Goal: Find specific fact

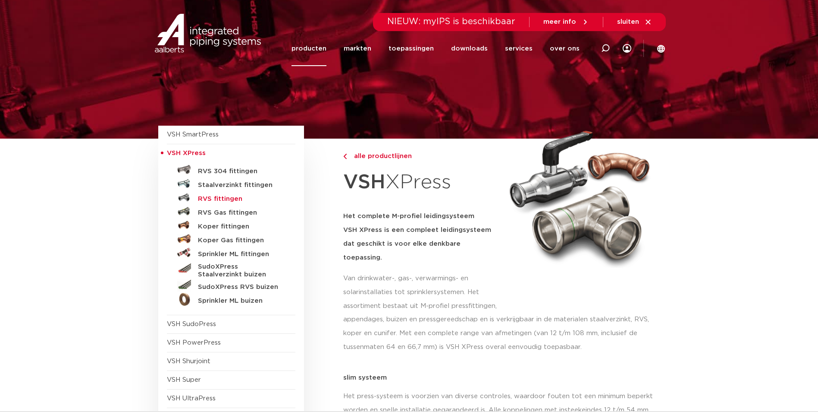
click at [229, 199] on h5 "RVS fittingen" at bounding box center [240, 199] width 85 height 8
click at [236, 172] on h5 "RVS 304 fittingen" at bounding box center [240, 171] width 85 height 8
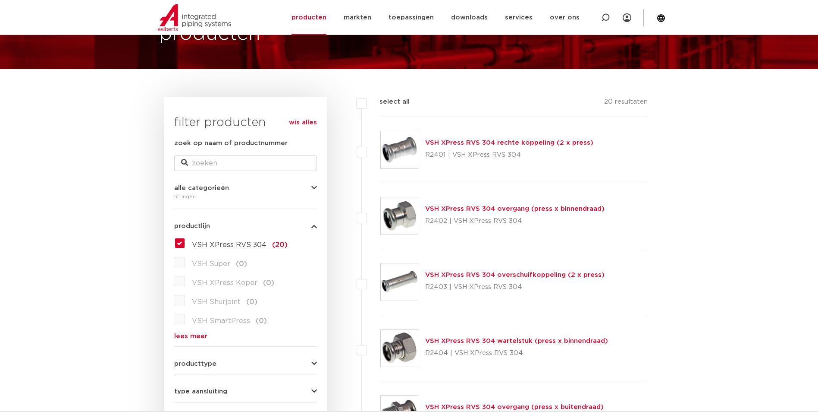
scroll to position [43, 0]
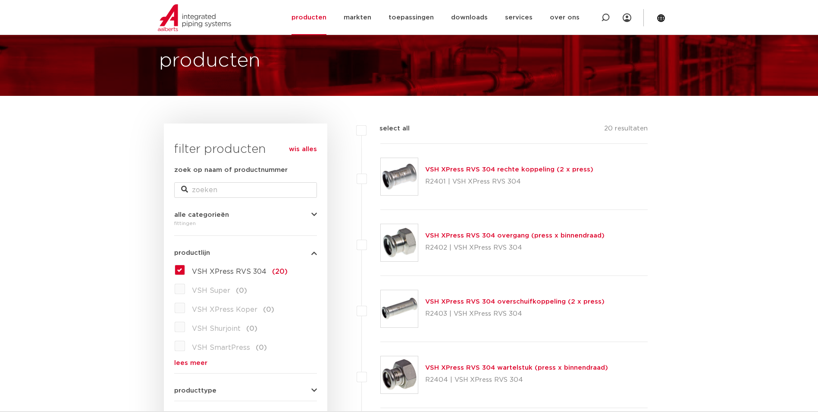
click at [516, 234] on link "VSH XPress RVS 304 overgang (press x binnendraad)" at bounding box center [514, 235] width 179 height 6
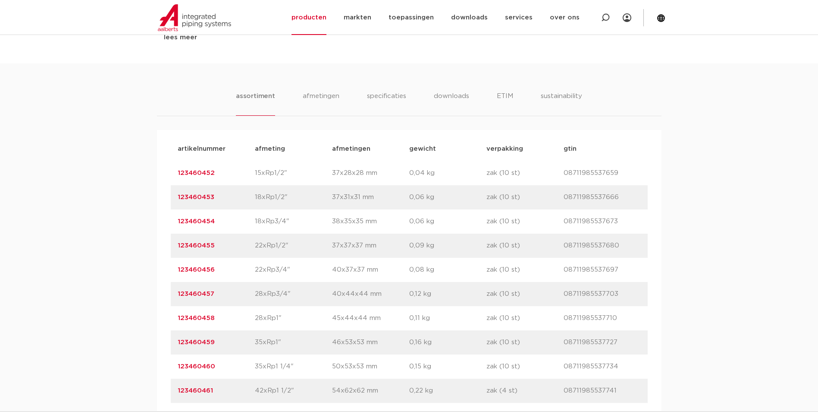
scroll to position [518, 0]
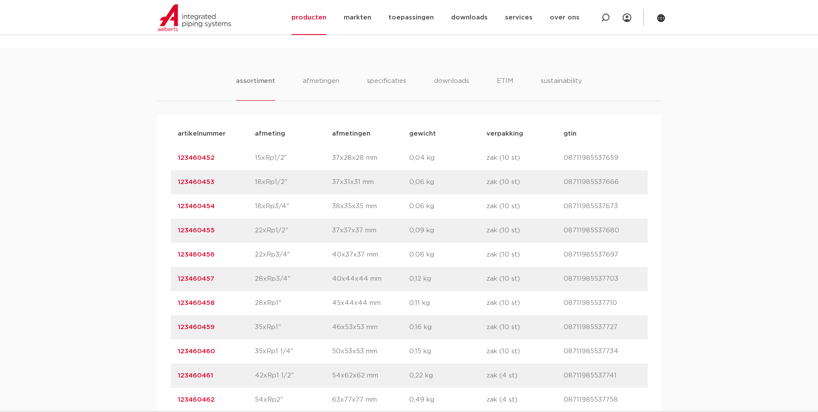
drag, startPoint x: 215, startPoint y: 230, endPoint x: 178, endPoint y: 230, distance: 37.1
click at [178, 230] on p "123460455" at bounding box center [216, 230] width 77 height 10
copy link "123460455"
